Goal: Navigation & Orientation: Find specific page/section

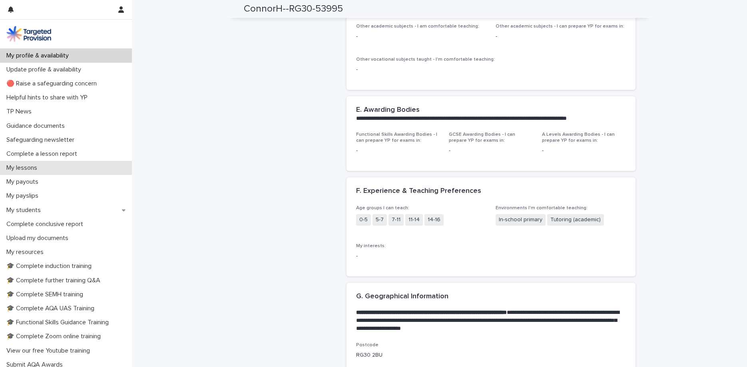
click at [48, 167] on div "My lessons" at bounding box center [66, 168] width 132 height 14
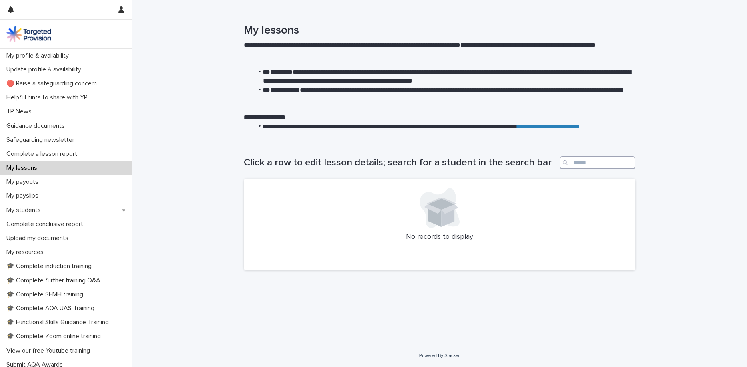
click at [603, 162] on input "Search" at bounding box center [598, 162] width 76 height 13
type input "*****"
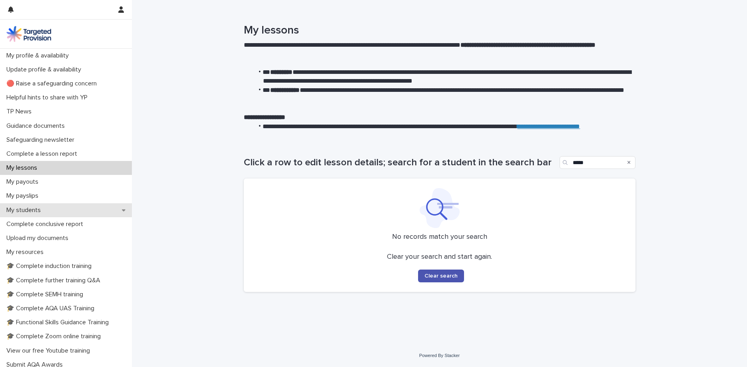
click at [42, 209] on p "My students" at bounding box center [25, 211] width 44 height 8
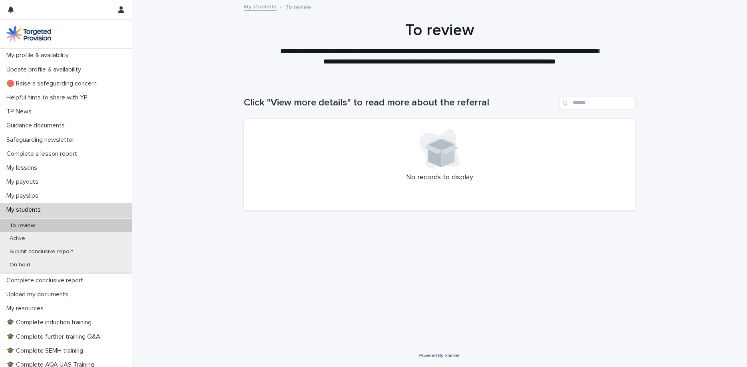
click at [62, 232] on div "To review" at bounding box center [66, 226] width 132 height 13
click at [47, 238] on div "Active" at bounding box center [66, 238] width 132 height 13
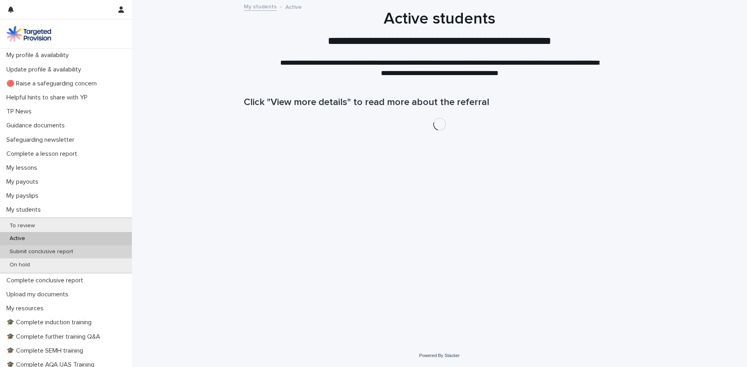
click at [42, 257] on div "Submit conclusive report" at bounding box center [66, 252] width 132 height 13
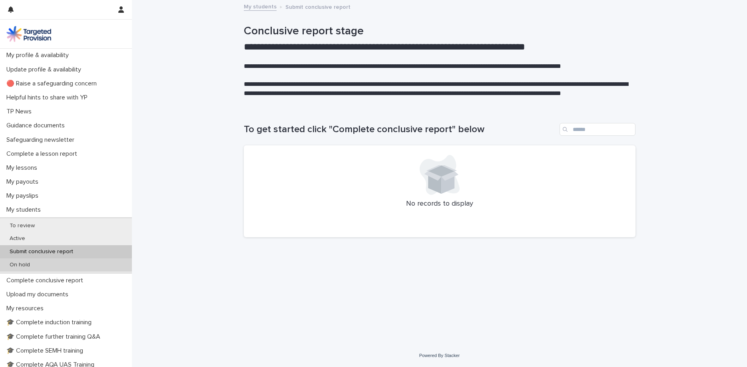
click at [39, 263] on div "On hold" at bounding box center [66, 265] width 132 height 13
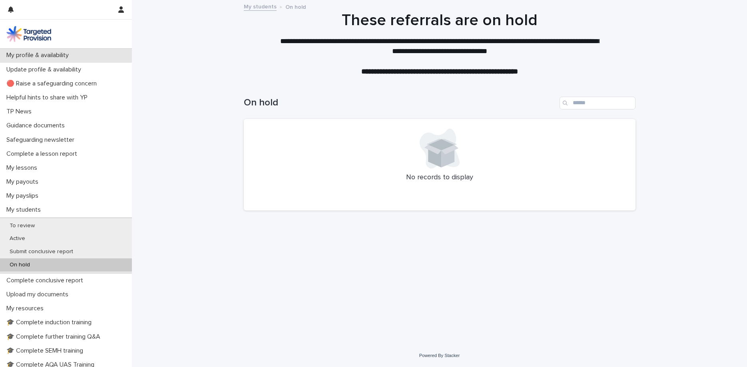
click at [43, 58] on p "My profile & availability" at bounding box center [39, 56] width 72 height 8
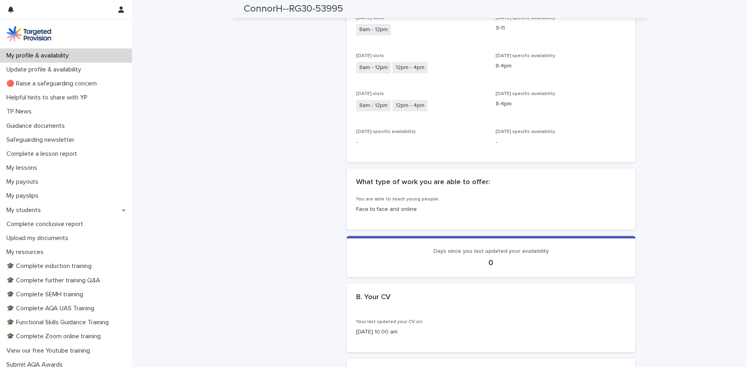
scroll to position [504, 0]
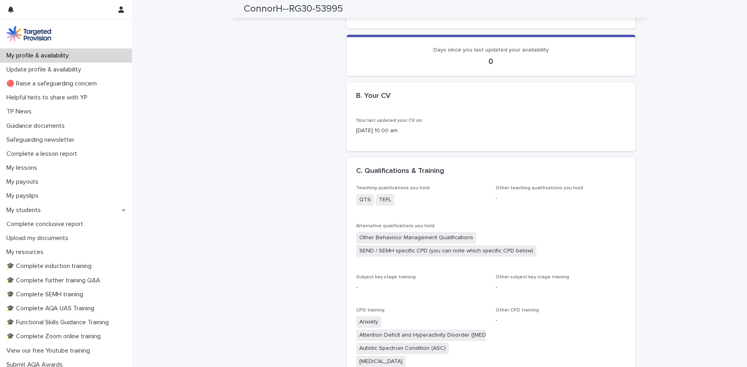
click at [53, 168] on div "My lessons" at bounding box center [66, 168] width 132 height 14
